Goal: Information Seeking & Learning: Learn about a topic

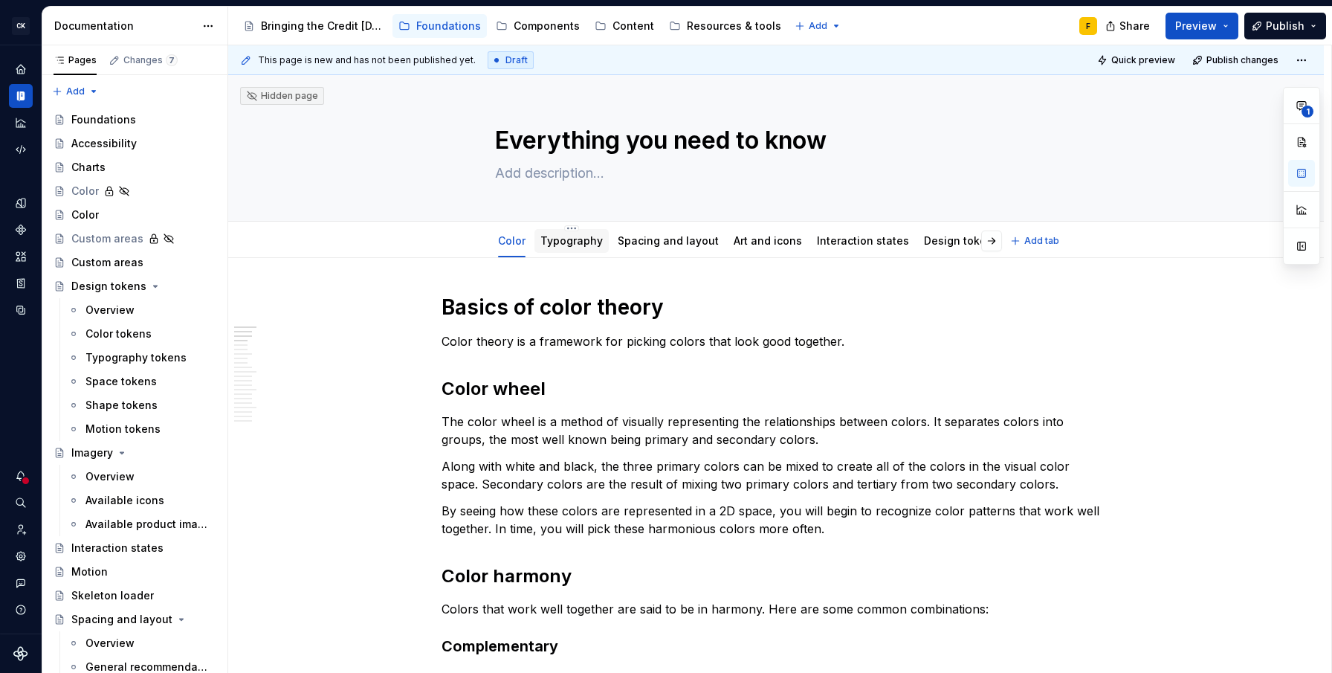
click at [554, 244] on link "Typography" at bounding box center [571, 240] width 62 height 13
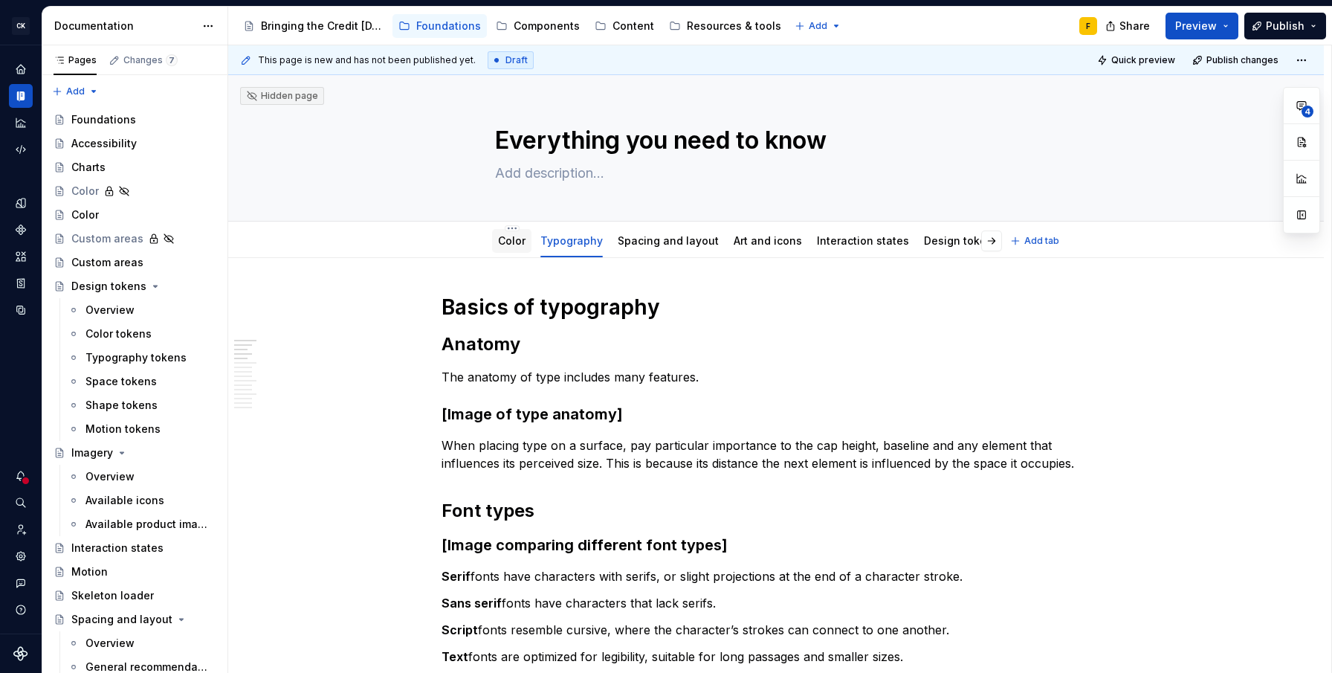
click at [508, 236] on link "Color" at bounding box center [512, 240] width 28 height 13
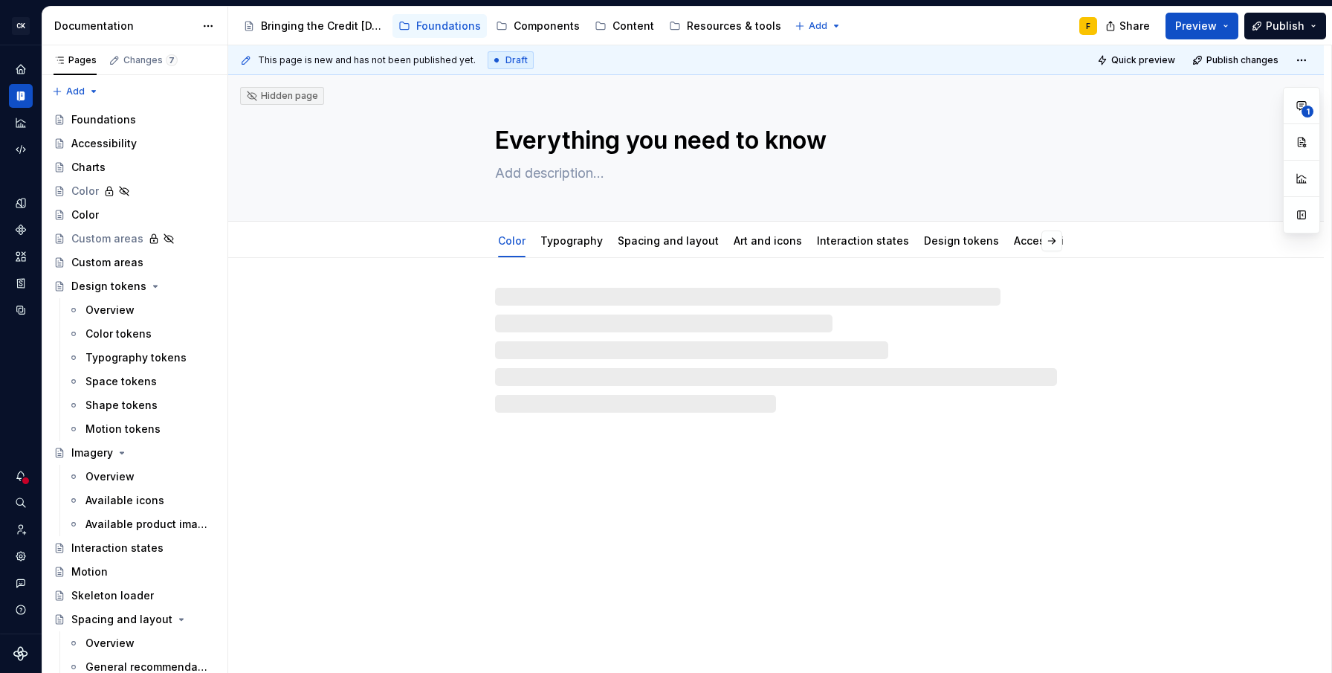
type textarea "*"
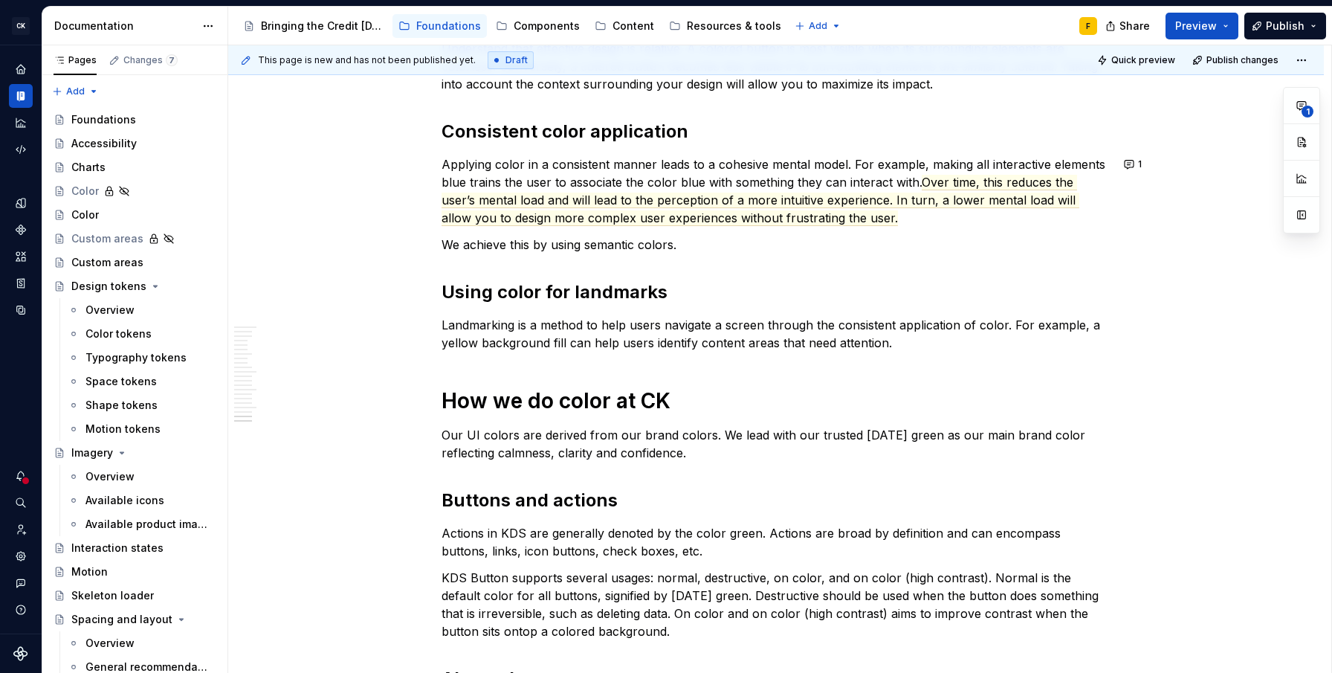
scroll to position [2664, 0]
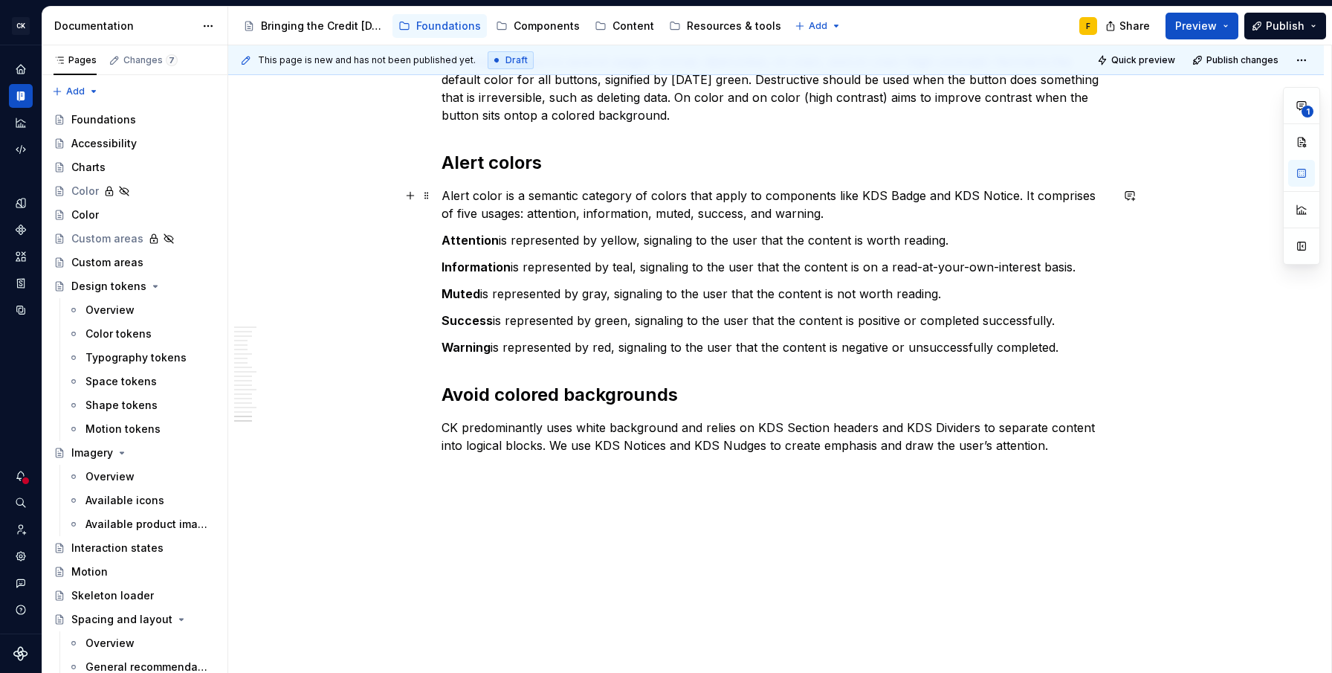
click at [934, 193] on p "Alert color is a semantic category of colors that apply to components like KDS …" at bounding box center [776, 205] width 669 height 36
click at [578, 392] on h2 "Avoid colored backgrounds" at bounding box center [776, 395] width 669 height 24
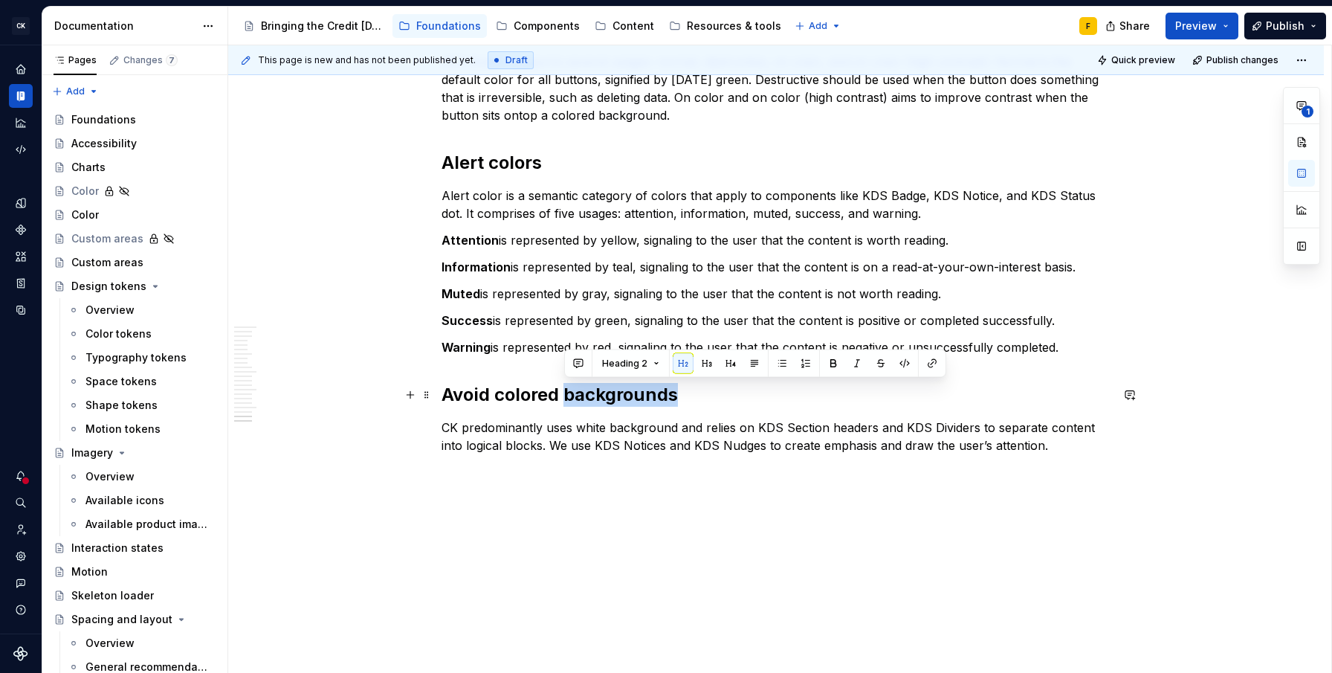
click at [578, 392] on h2 "Avoid colored backgrounds" at bounding box center [776, 395] width 669 height 24
copy h2 "Avoid colored backgrounds"
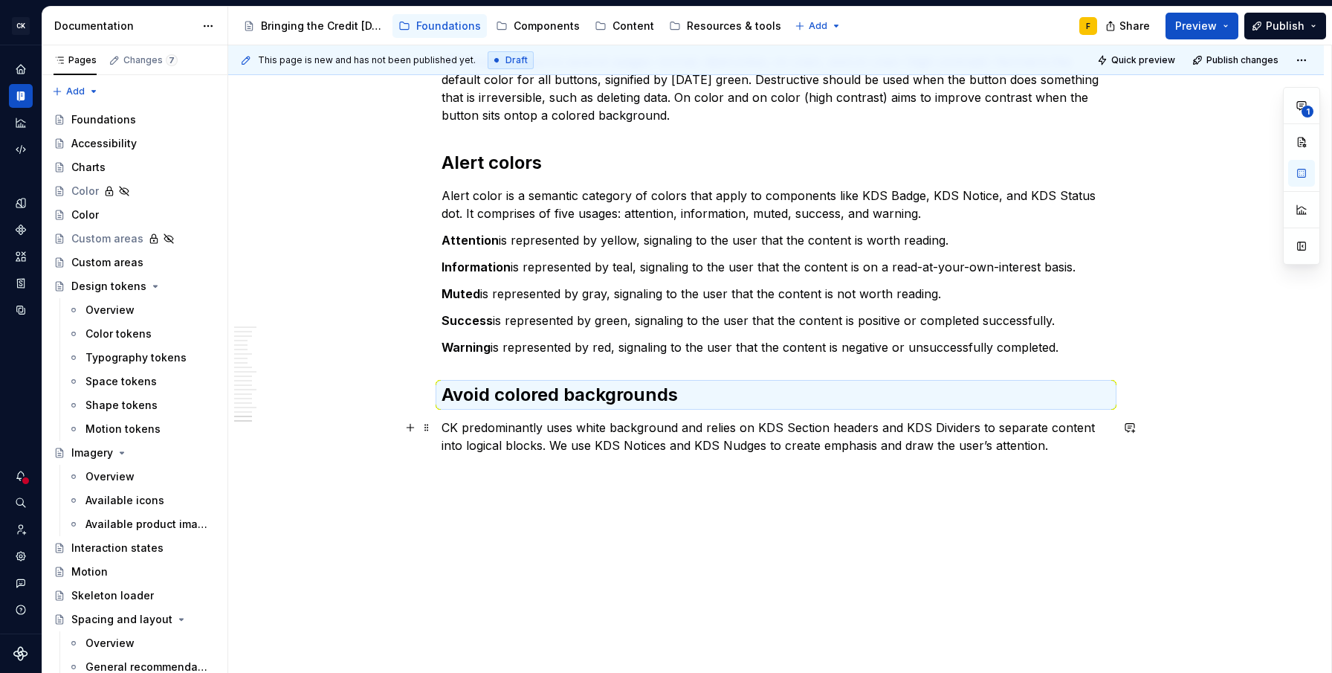
click at [628, 427] on p "CK predominantly uses white background and relies on KDS Section headers and KD…" at bounding box center [776, 437] width 669 height 36
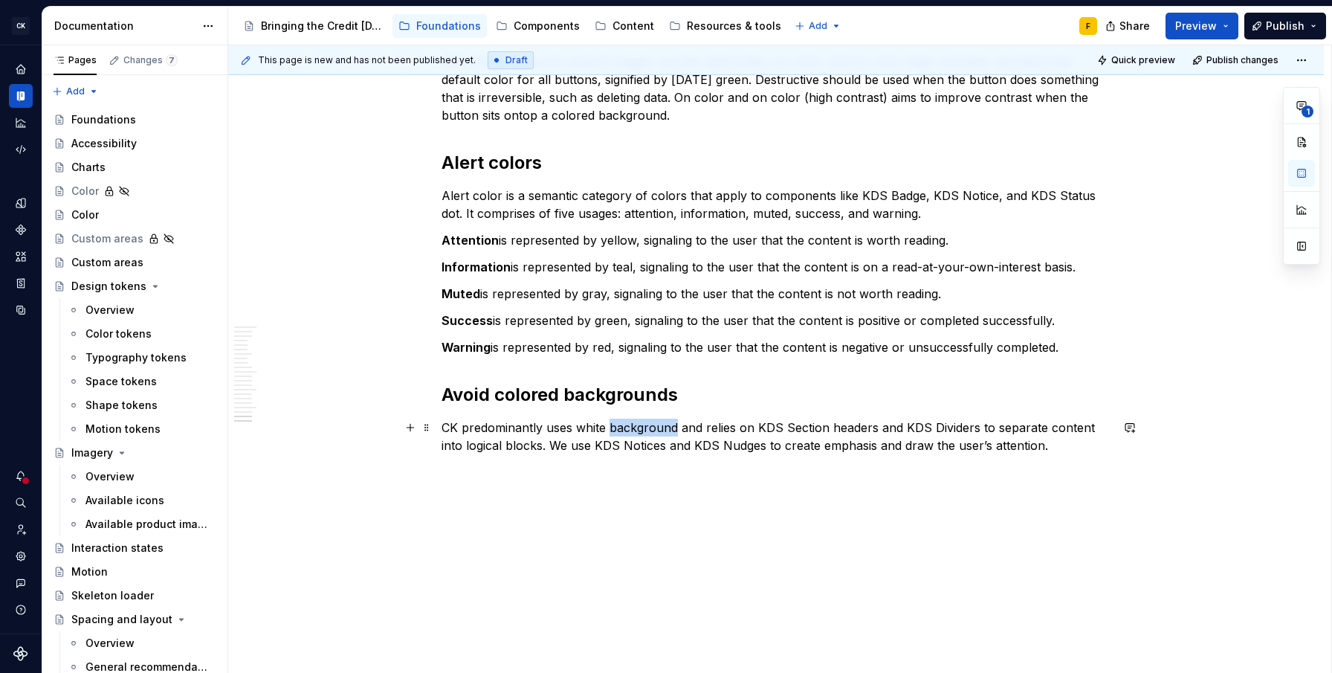
click at [628, 427] on p "CK predominantly uses white background and relies on KDS Section headers and KD…" at bounding box center [776, 437] width 669 height 36
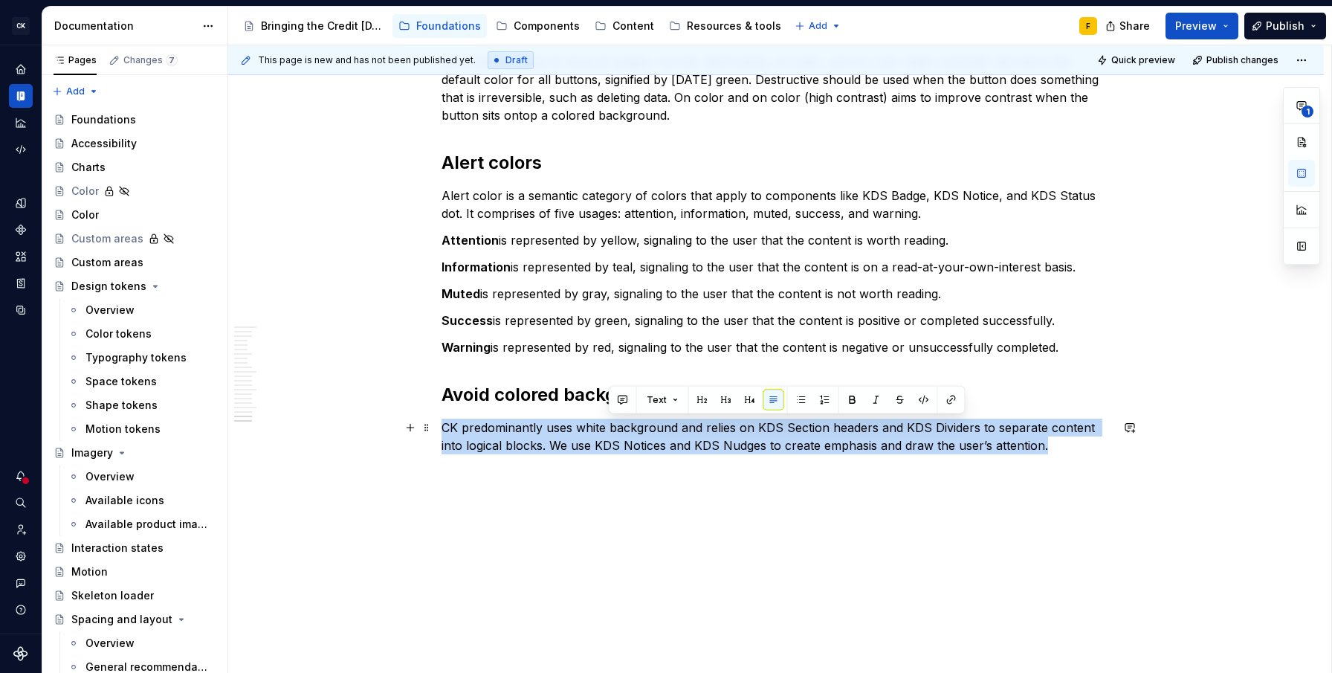
click at [628, 427] on p "CK predominantly uses white background and relies on KDS Section headers and KD…" at bounding box center [776, 437] width 669 height 36
copy p "CK predominantly uses white background and relies on KDS Section headers and KD…"
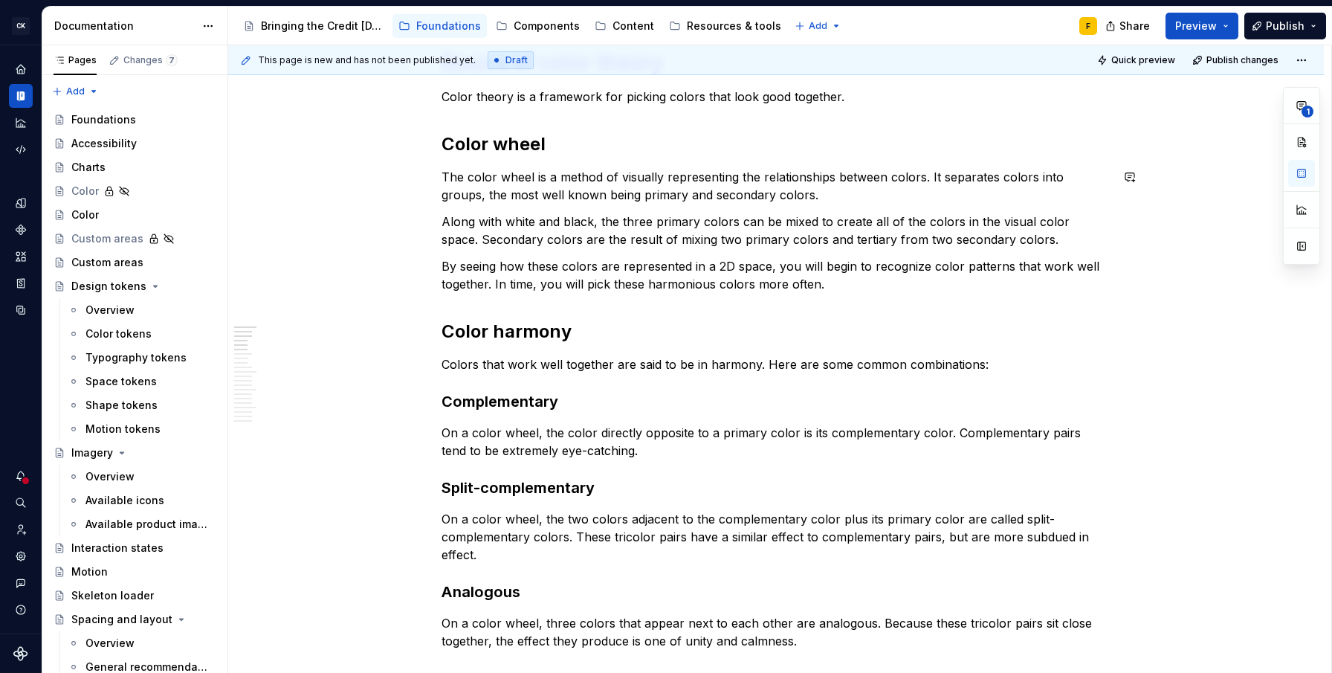
scroll to position [0, 0]
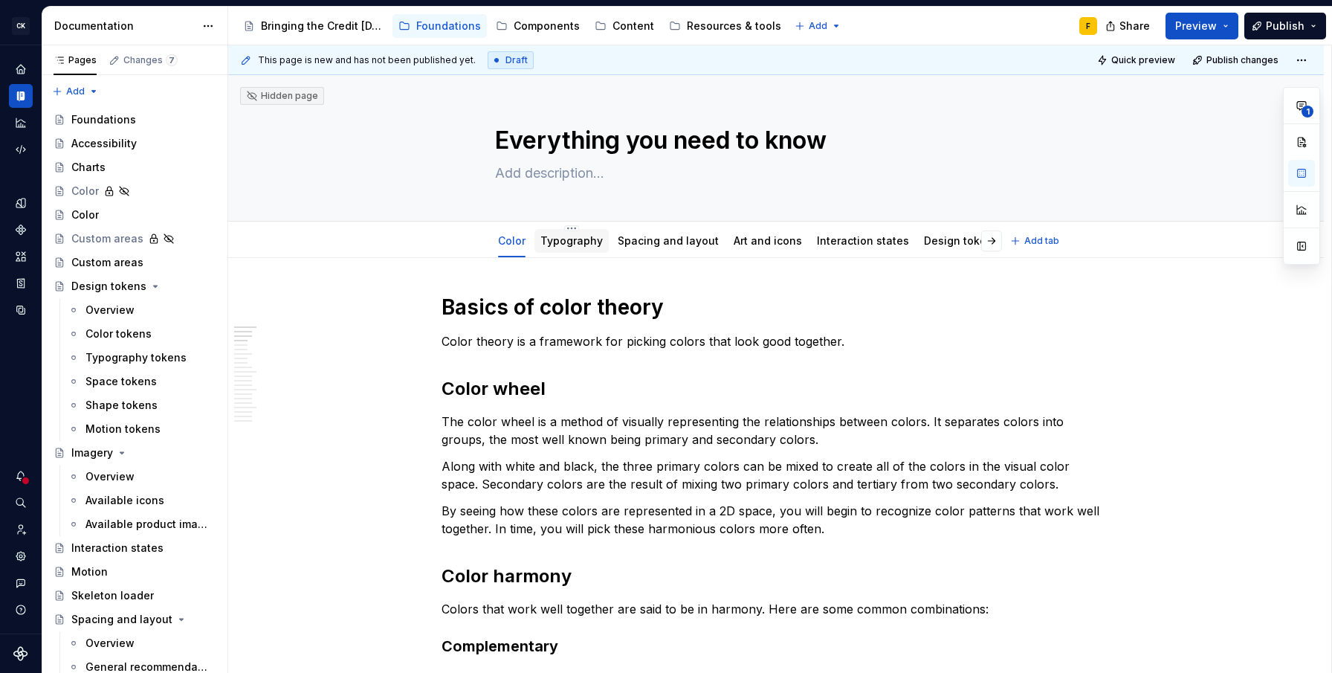
click at [575, 239] on link "Typography" at bounding box center [571, 240] width 62 height 13
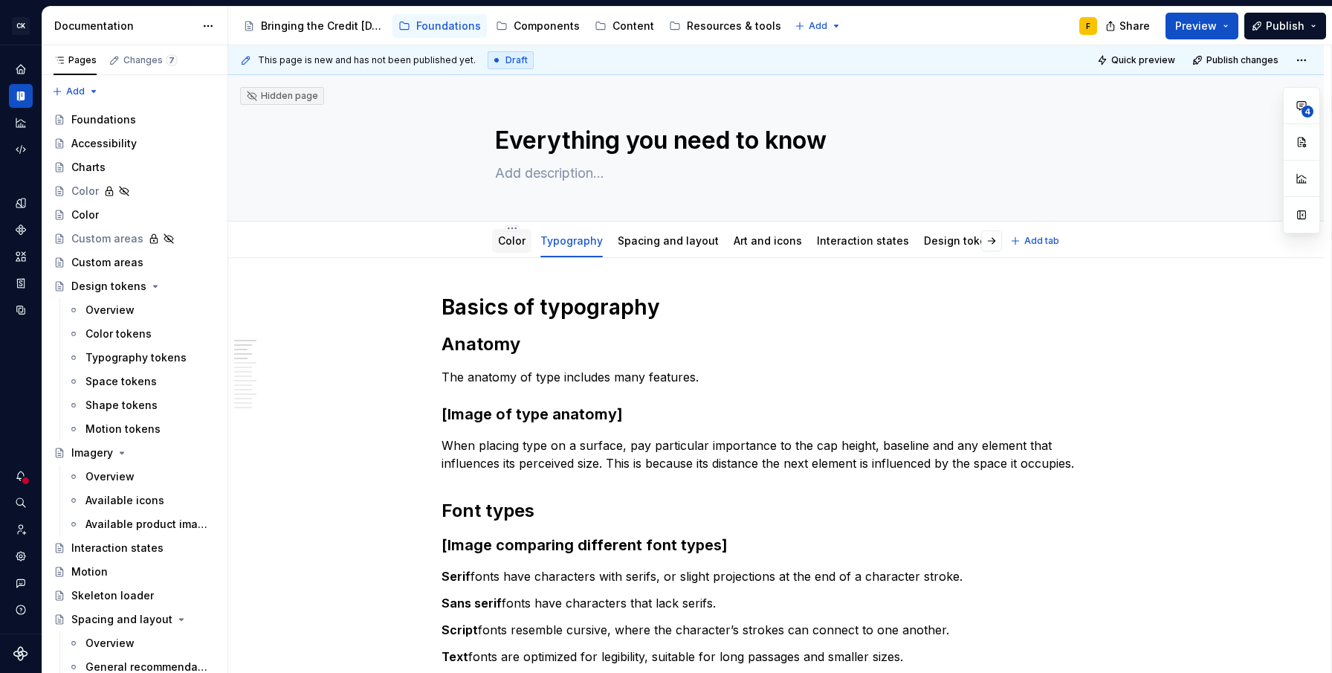
click at [517, 243] on link "Color" at bounding box center [512, 240] width 28 height 13
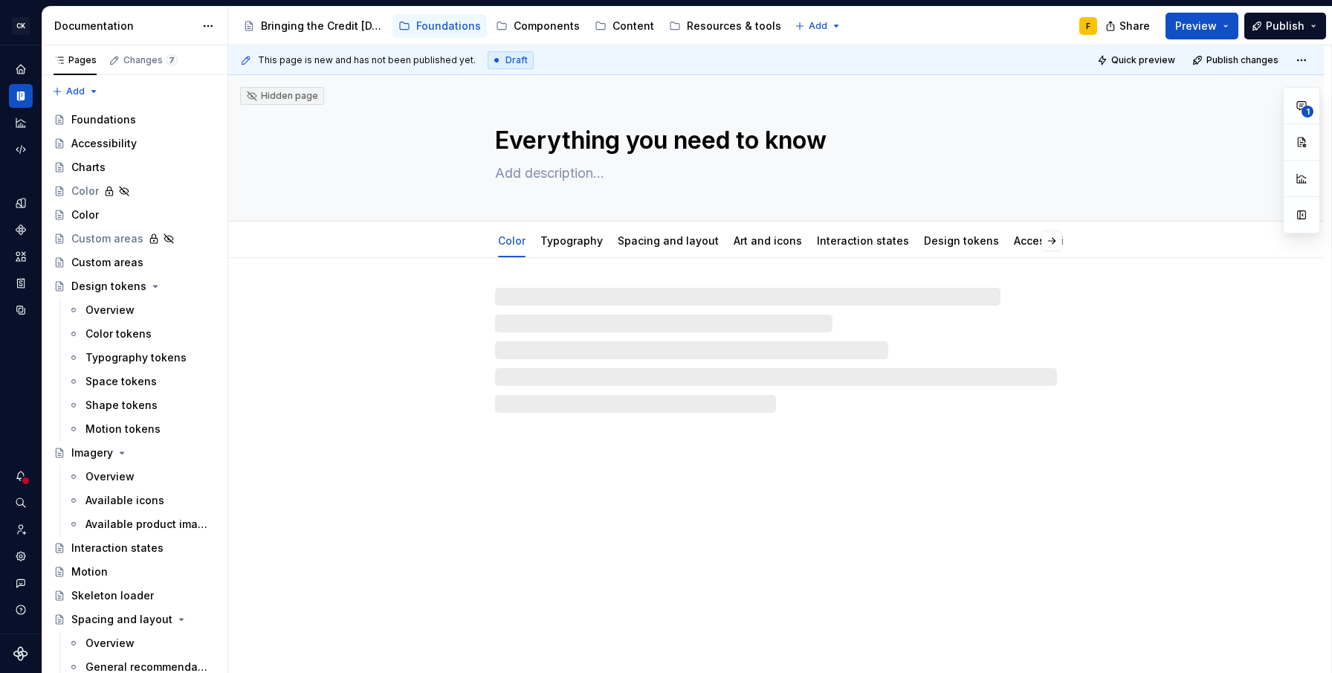
type textarea "*"
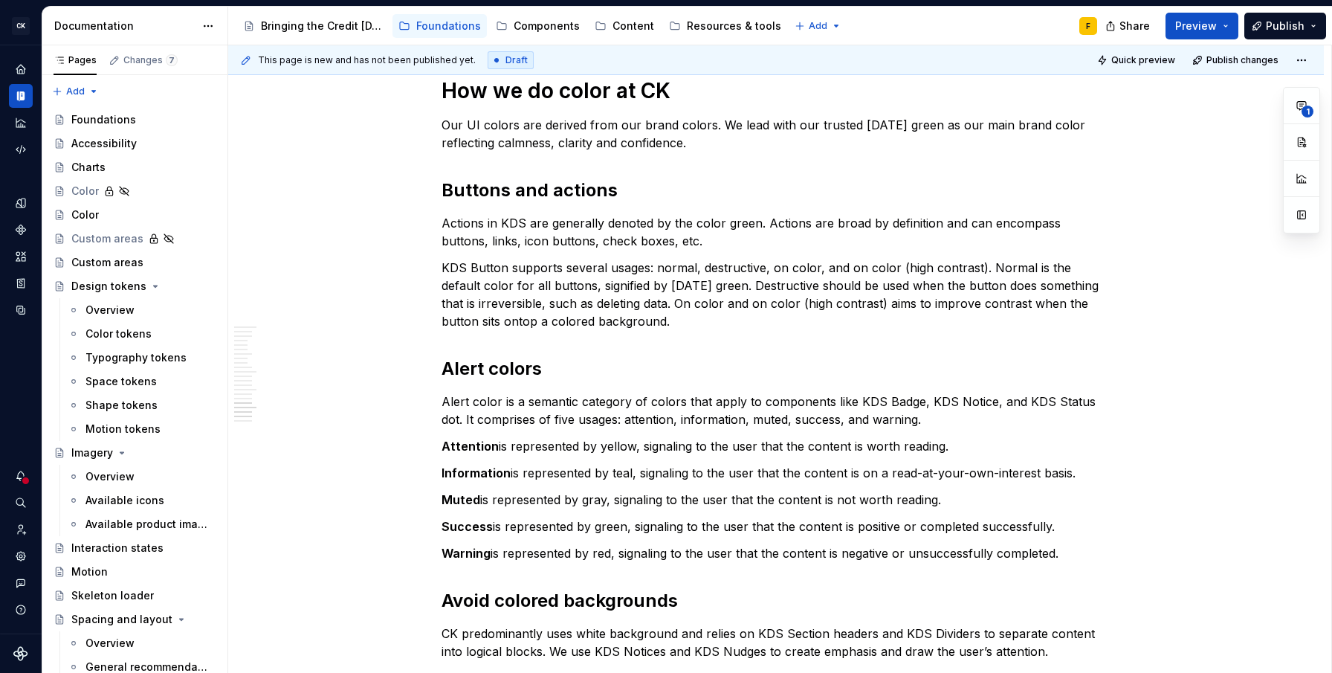
scroll to position [2664, 0]
